Goal: Navigation & Orientation: Find specific page/section

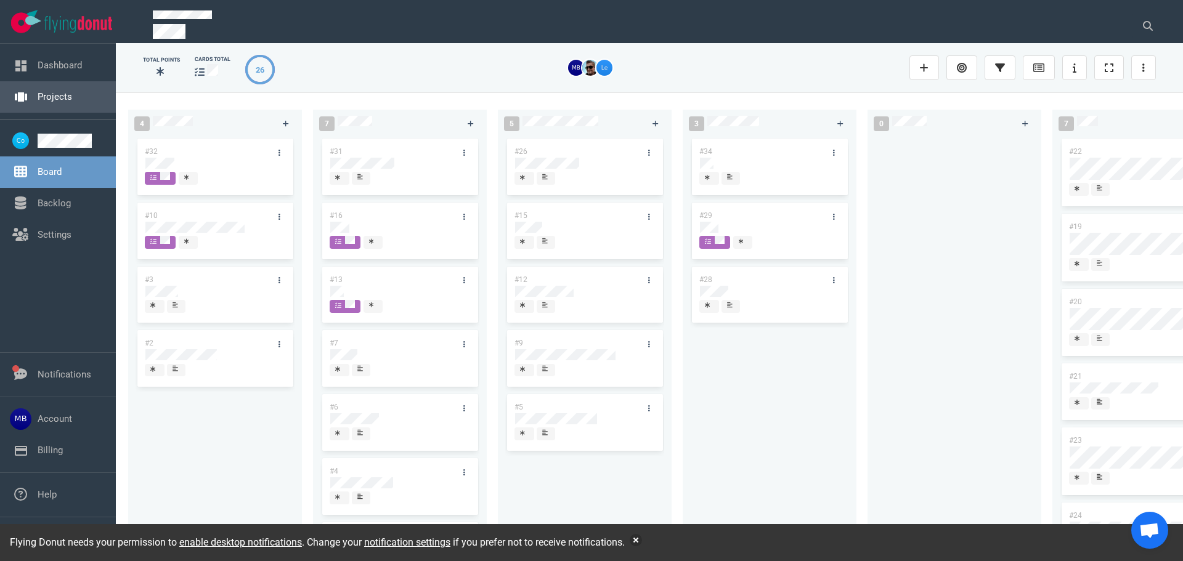
click at [63, 97] on link "Projects" at bounding box center [55, 96] width 34 height 11
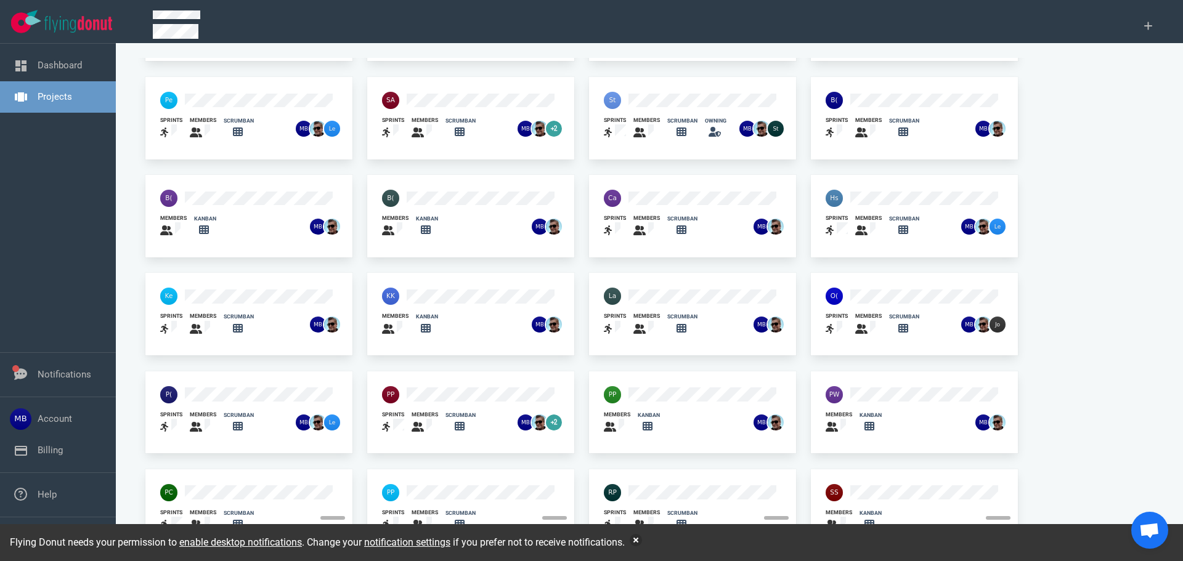
scroll to position [81, 0]
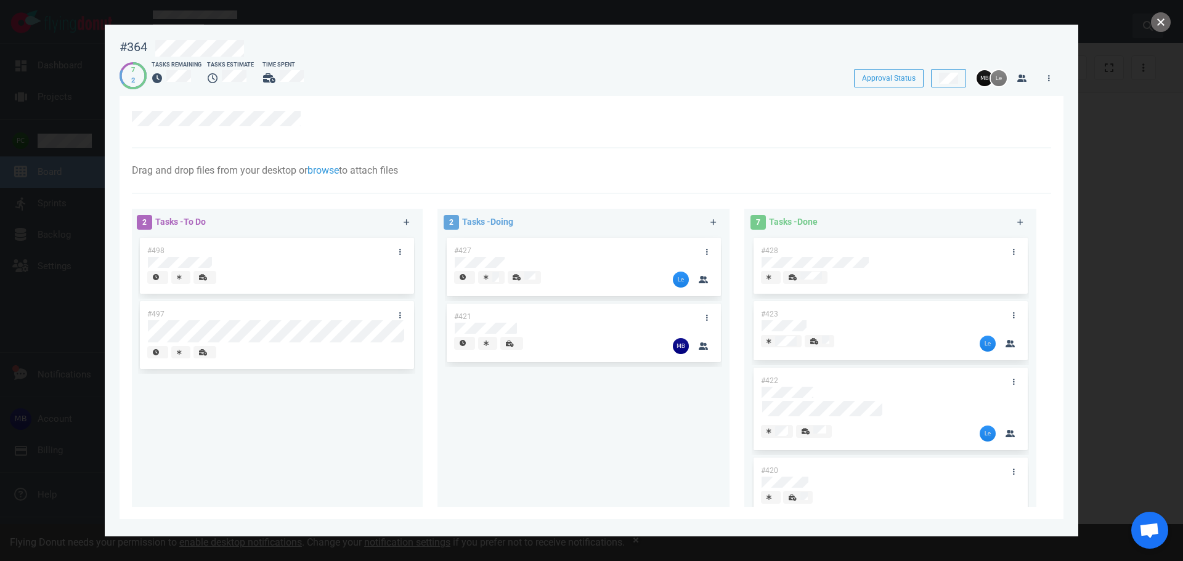
click at [1160, 25] on button "close" at bounding box center [1161, 22] width 20 height 20
